Goal: Task Accomplishment & Management: Complete application form

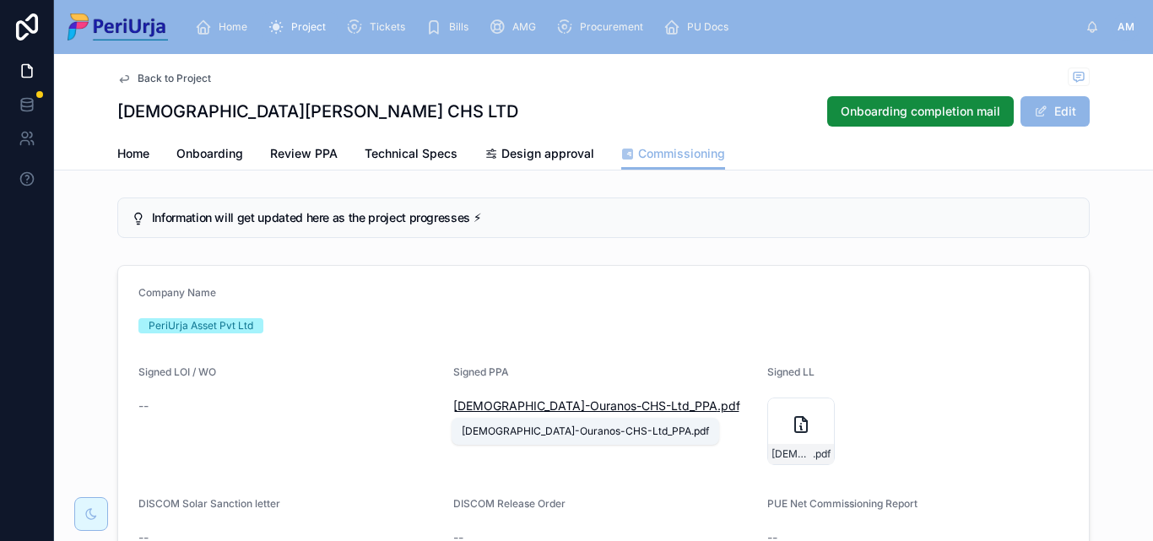
click at [531, 409] on span "[DEMOGRAPHIC_DATA]-Ouranos-CHS-Ltd_PPA" at bounding box center [585, 406] width 264 height 17
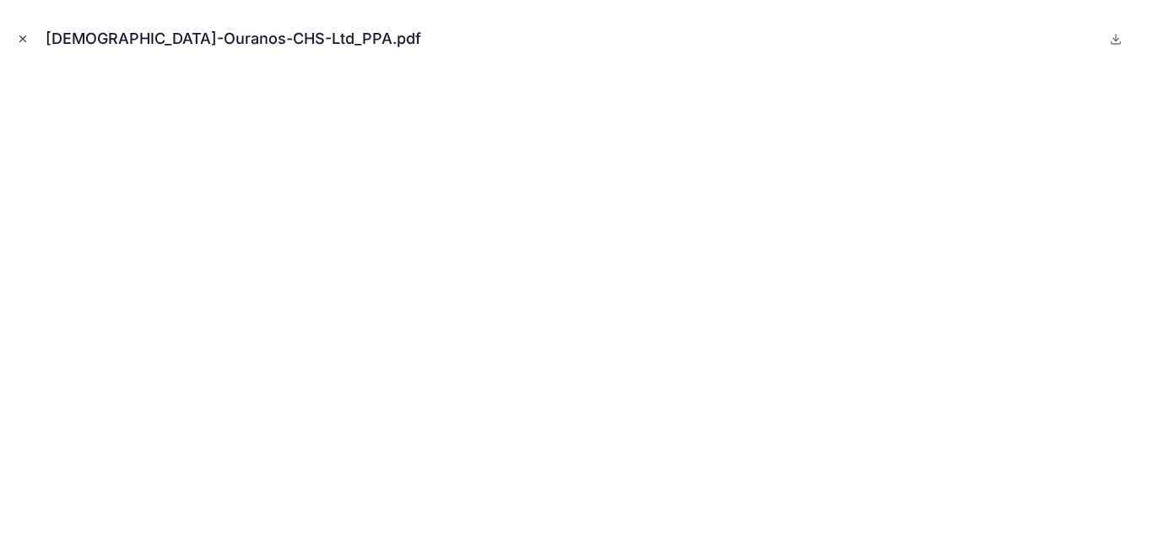
click at [30, 36] on button "Close modal" at bounding box center [23, 39] width 19 height 19
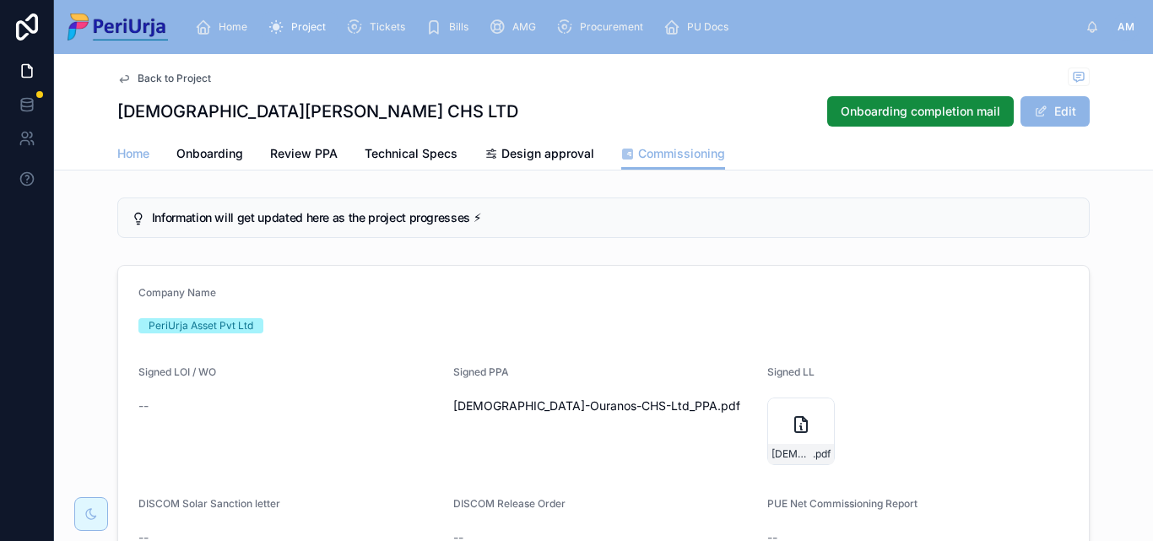
click at [127, 153] on span "Home" at bounding box center [133, 153] width 32 height 17
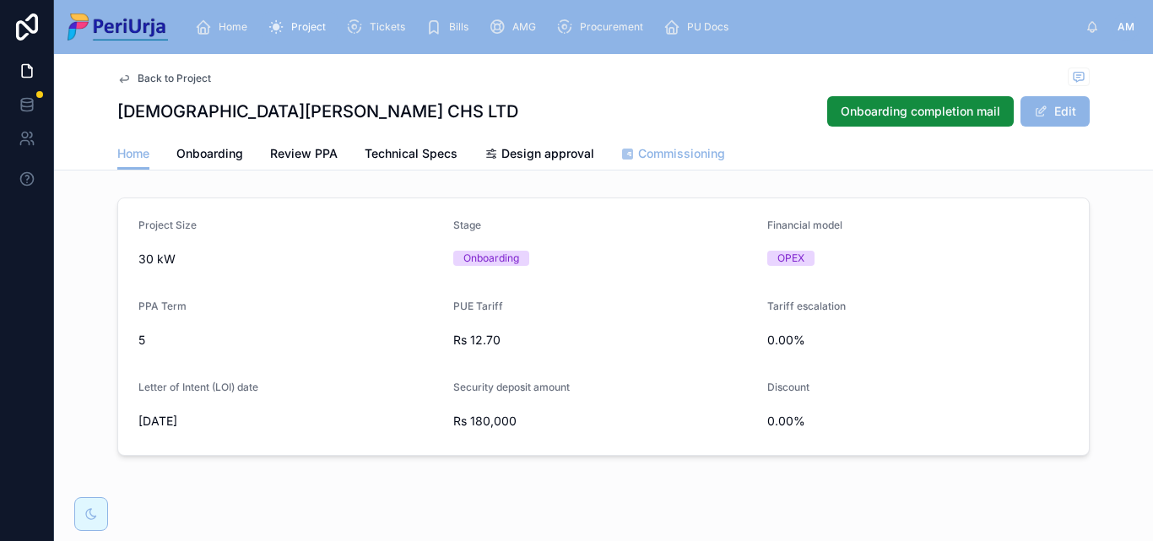
click at [688, 160] on span "Commissioning" at bounding box center [681, 153] width 87 height 17
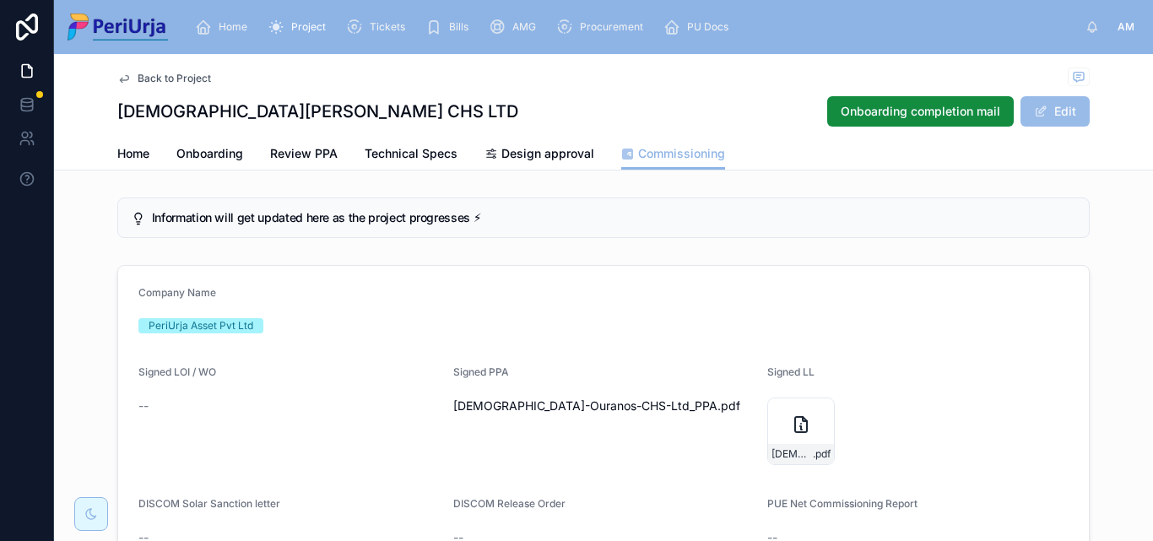
click at [1049, 118] on button "Edit" at bounding box center [1055, 111] width 69 height 30
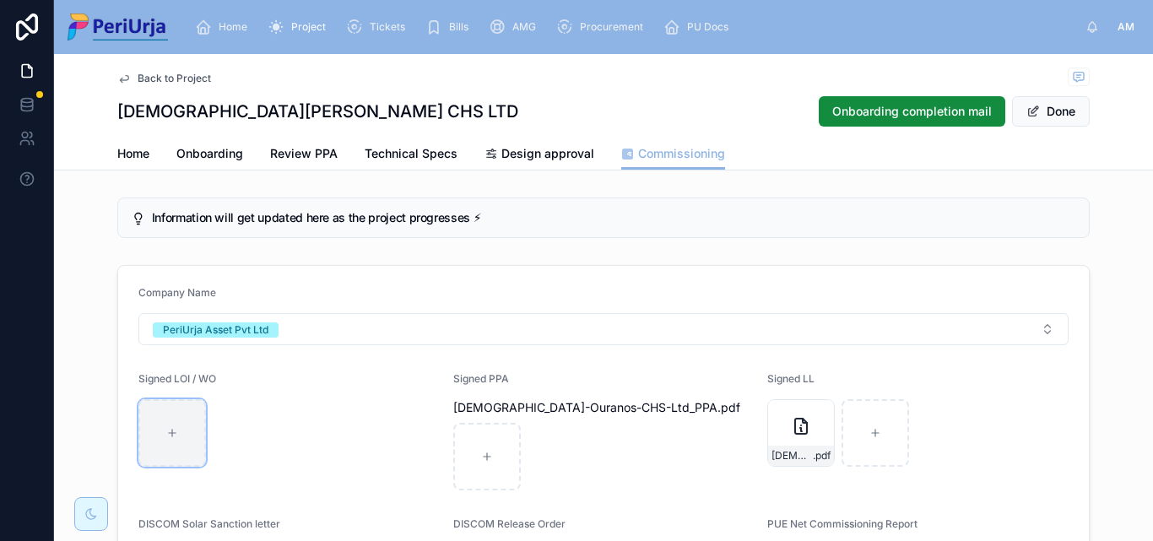
click at [147, 426] on div at bounding box center [172, 433] width 68 height 68
